Goal: Information Seeking & Learning: Learn about a topic

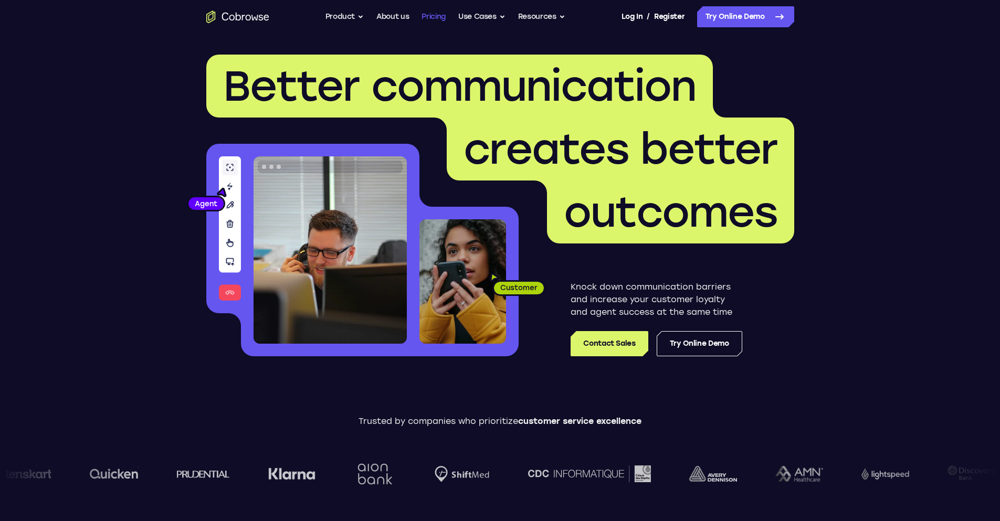
click at [435, 17] on link "Pricing" at bounding box center [434, 16] width 24 height 21
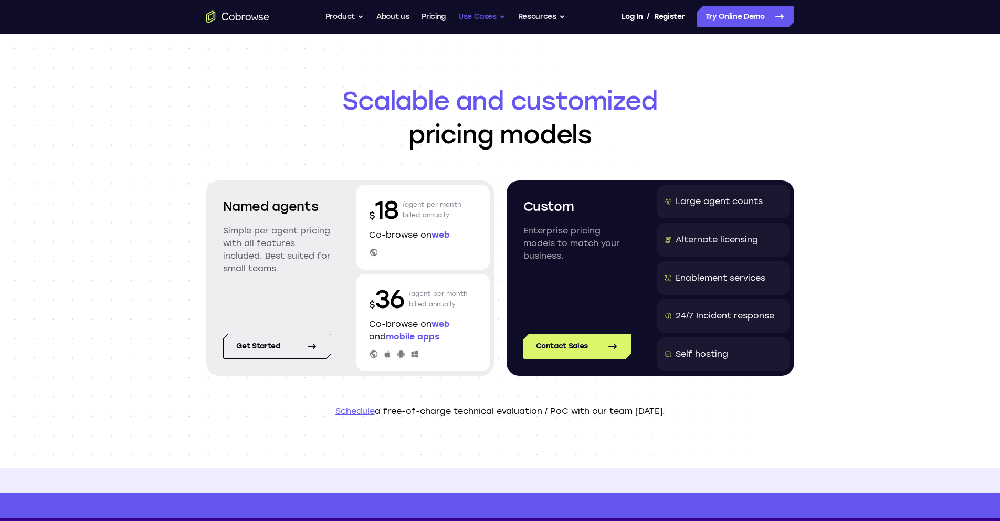
click at [501, 15] on button "Use Cases" at bounding box center [481, 16] width 47 height 21
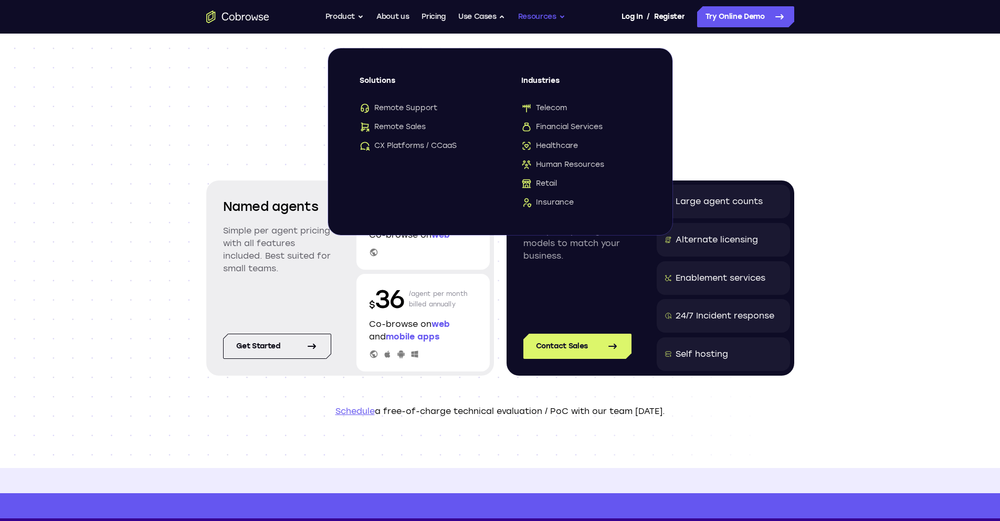
click at [552, 17] on button "Resources" at bounding box center [541, 16] width 47 height 21
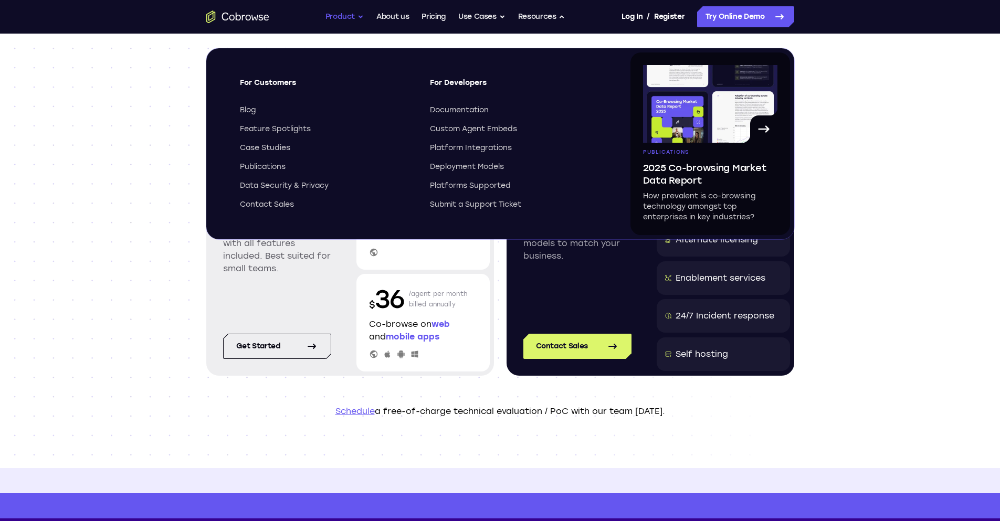
click at [346, 18] on button "Product" at bounding box center [344, 16] width 39 height 21
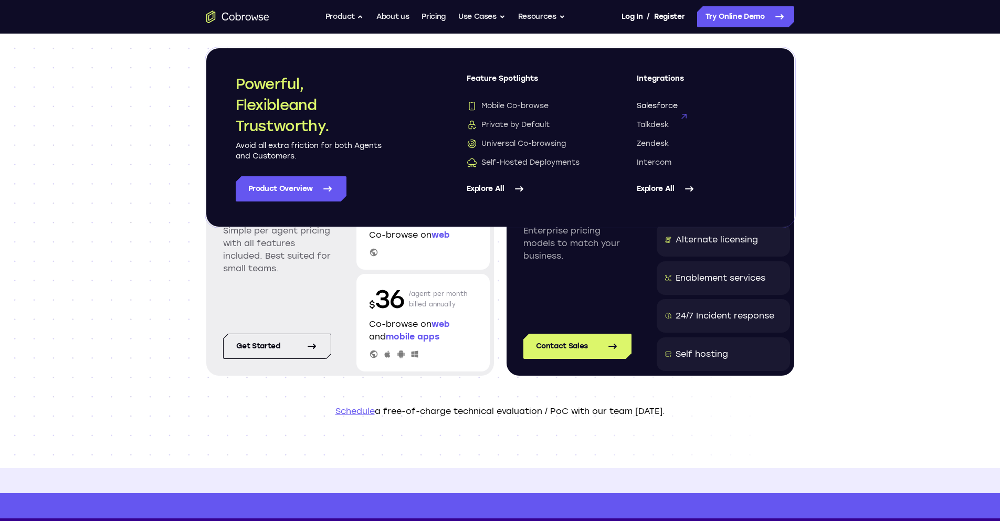
click at [656, 103] on span "Salesforce" at bounding box center [657, 106] width 41 height 10
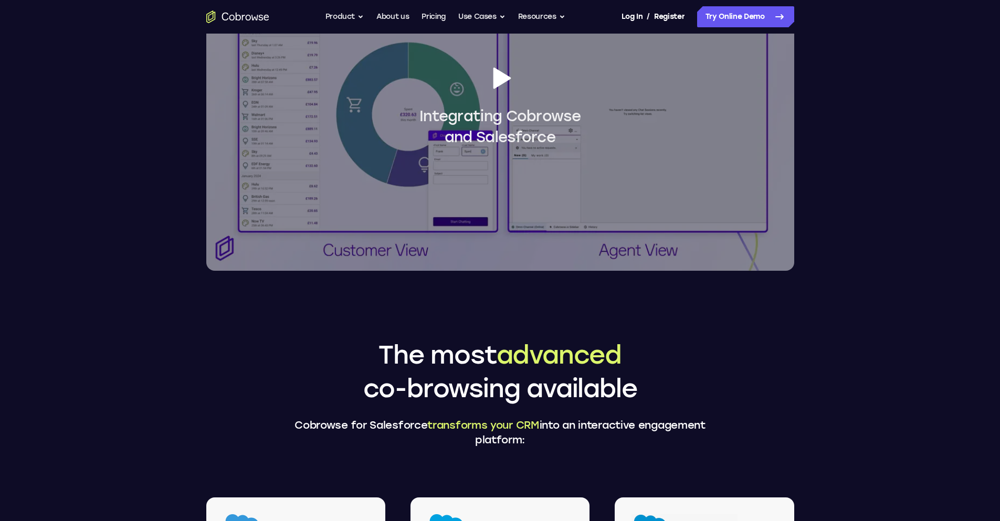
scroll to position [878, 0]
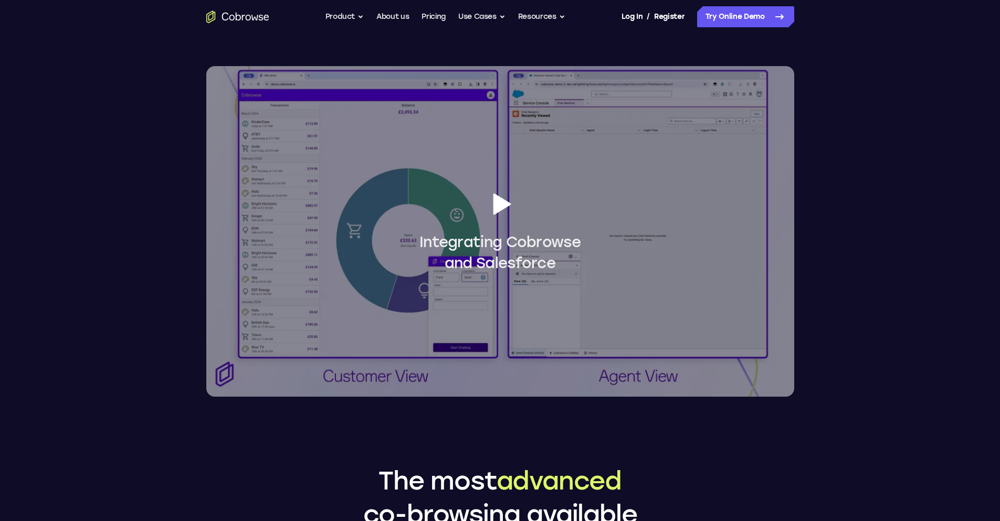
click at [507, 199] on icon at bounding box center [500, 204] width 29 height 29
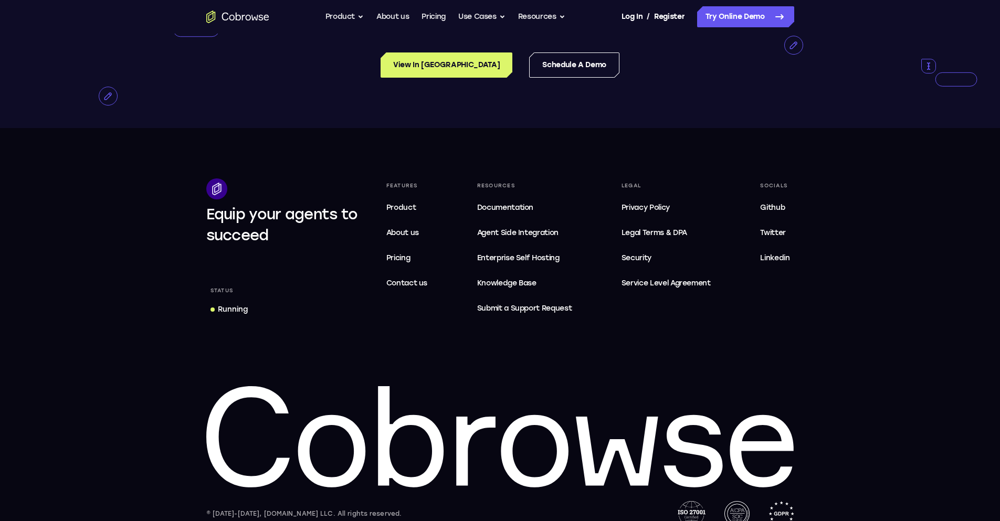
scroll to position [2573, 0]
